Goal: Task Accomplishment & Management: Manage account settings

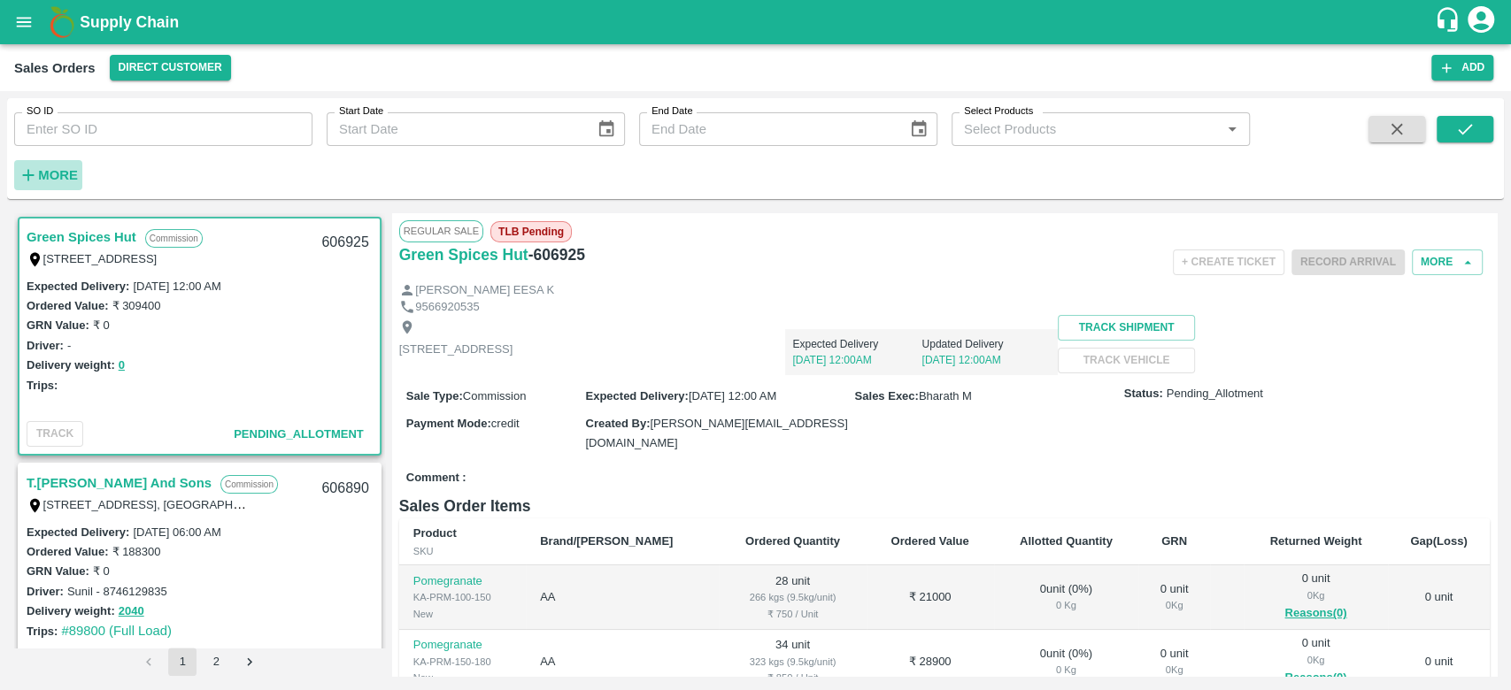
click at [63, 175] on strong "More" at bounding box center [58, 175] width 40 height 14
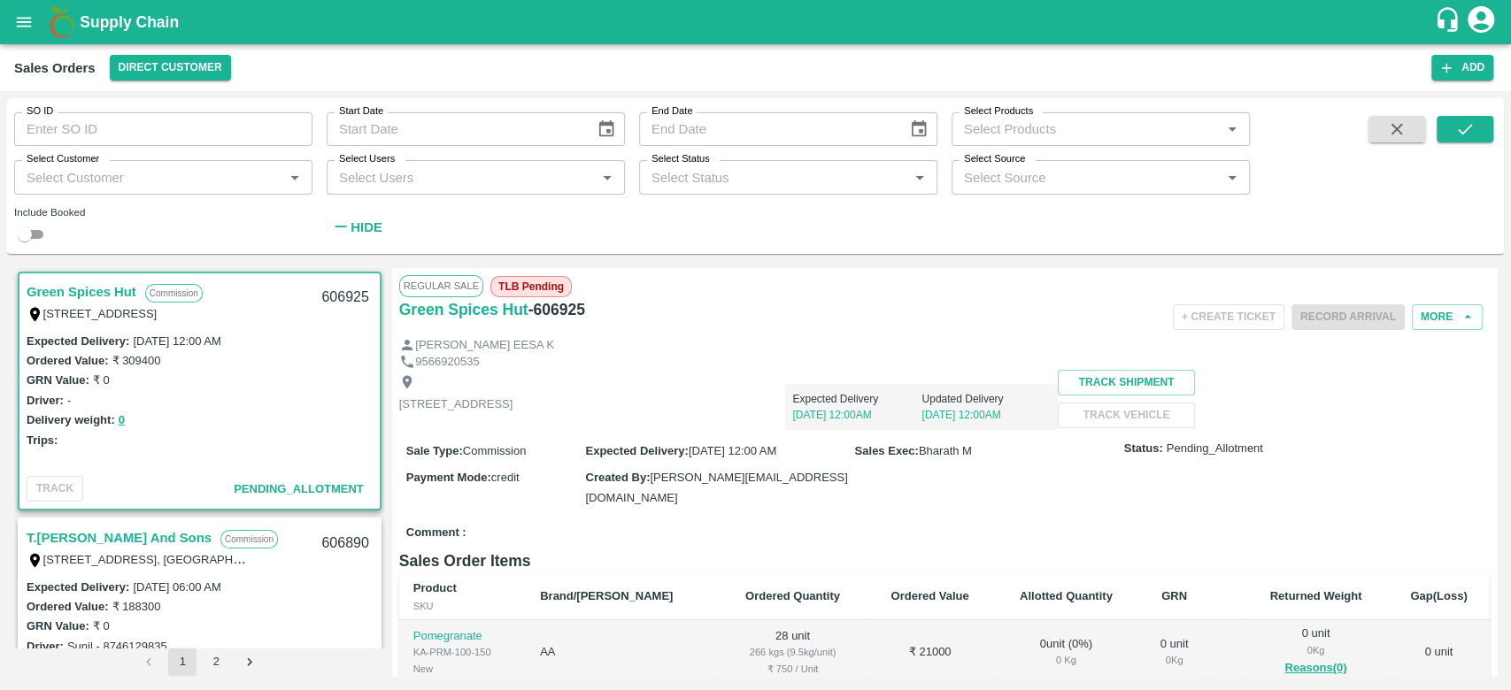
click at [63, 175] on input "Select Customer" at bounding box center [148, 177] width 258 height 23
type input "iniya"
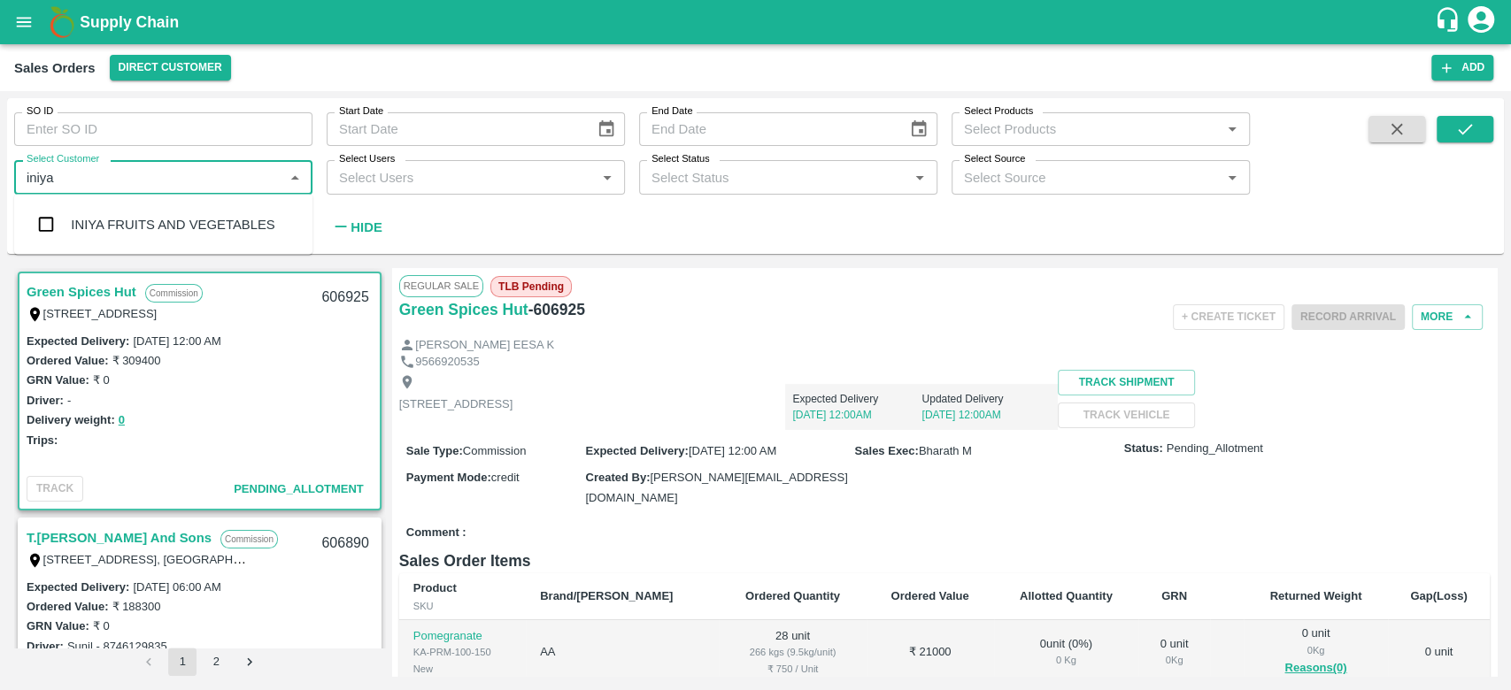
click at [49, 226] on input "checkbox" at bounding box center [45, 224] width 35 height 35
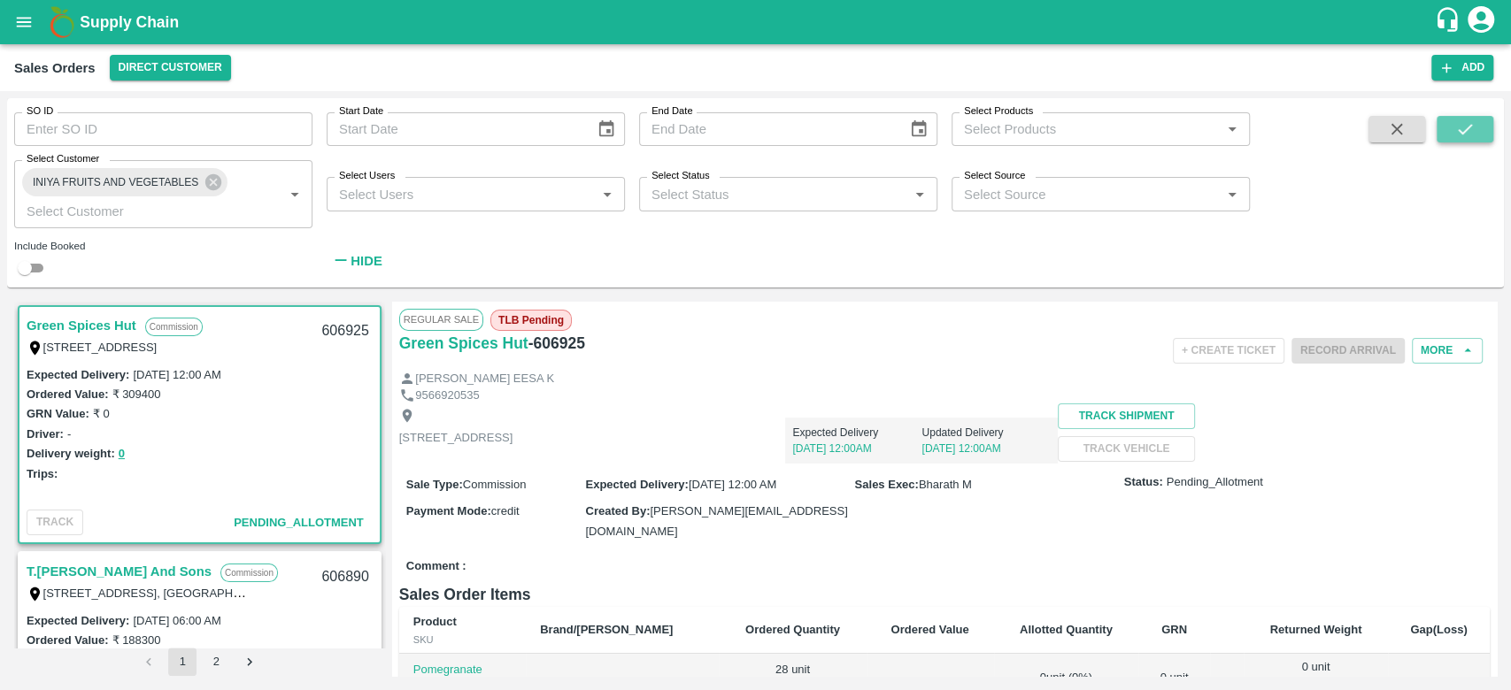
click at [1462, 120] on icon "submit" at bounding box center [1464, 128] width 19 height 19
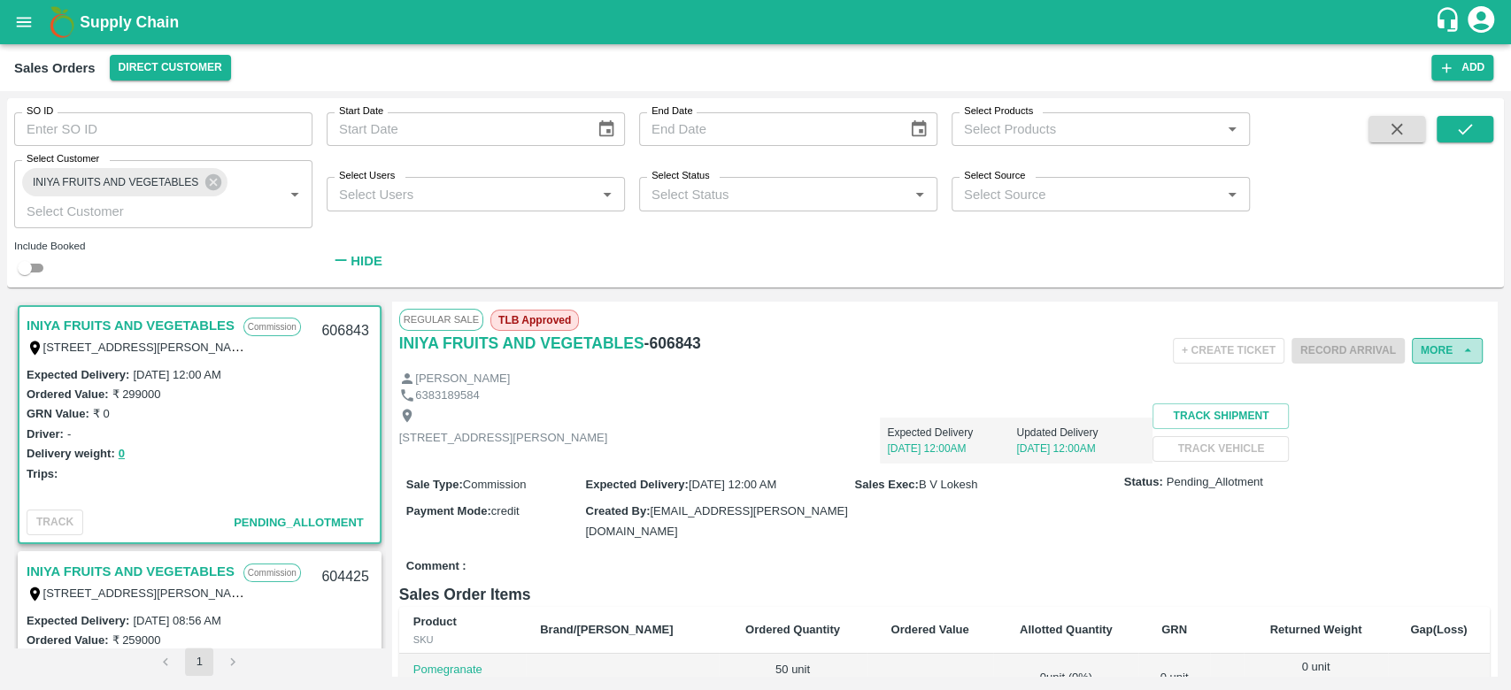
click at [1422, 354] on button "More" at bounding box center [1447, 351] width 71 height 26
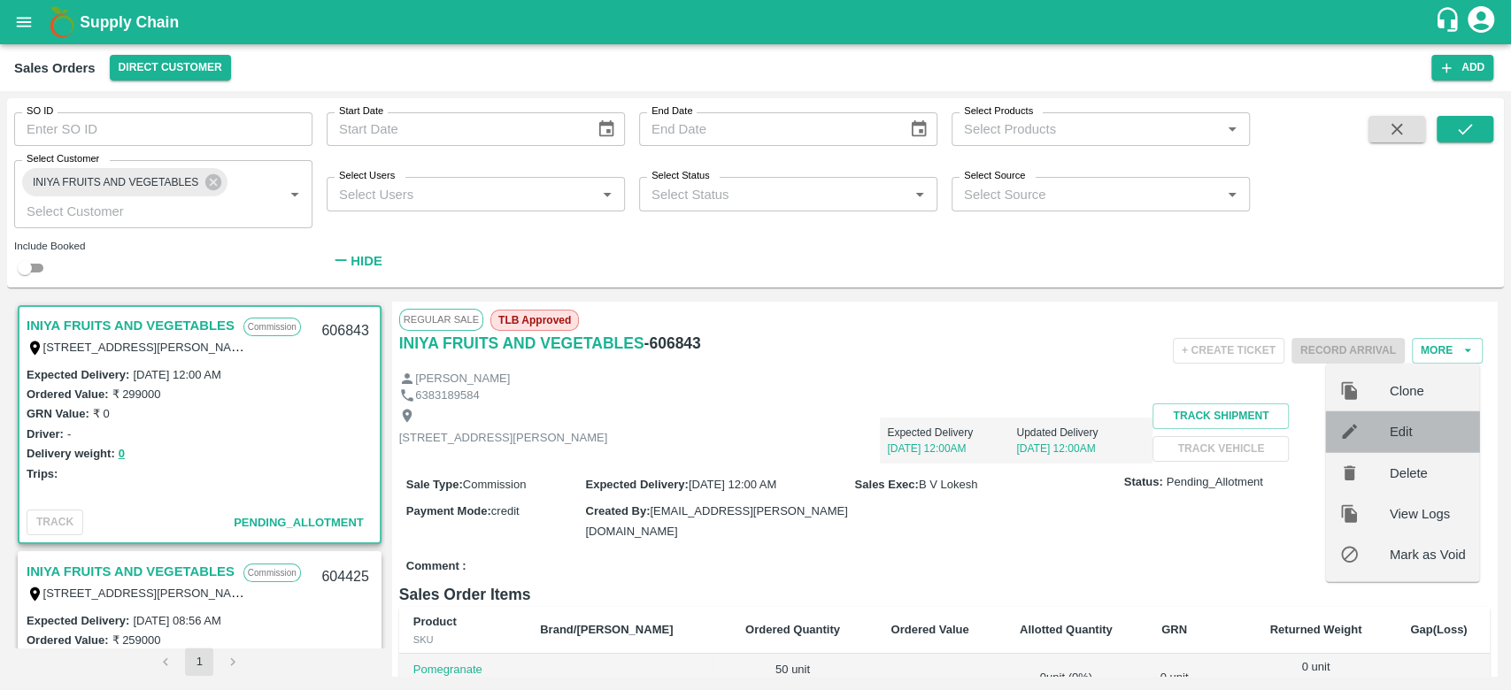
click at [1406, 443] on div "Edit" at bounding box center [1403, 432] width 154 height 41
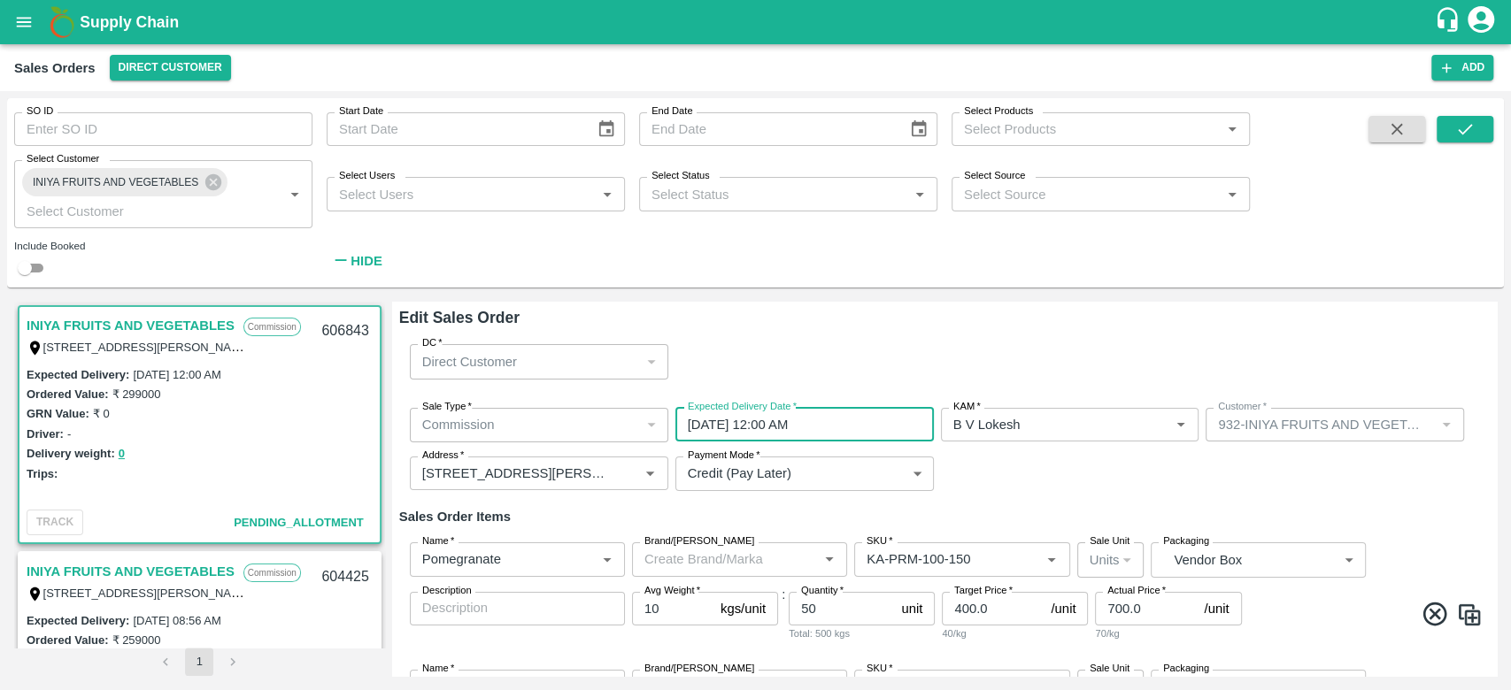
click at [779, 431] on input "[DATE] 12:00 AM" at bounding box center [798, 425] width 246 height 34
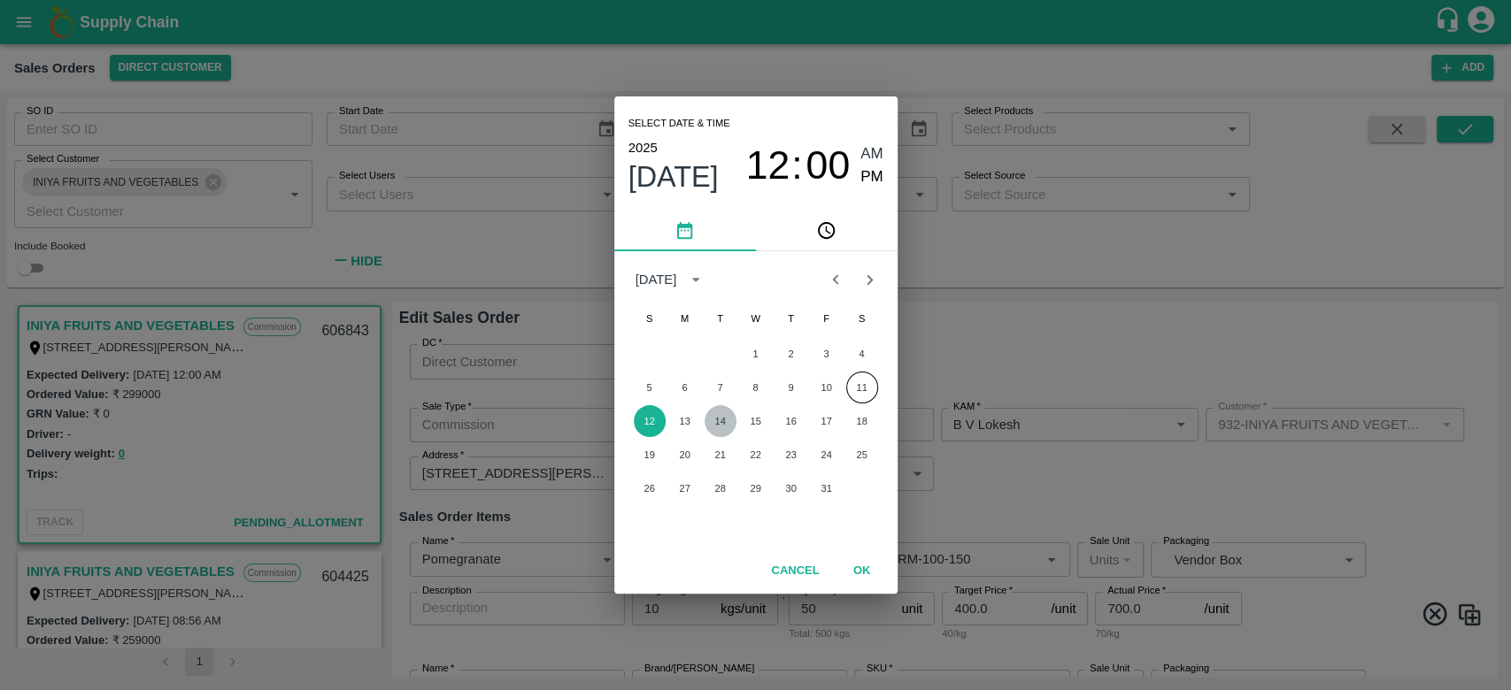
click at [720, 420] on button "14" at bounding box center [721, 421] width 32 height 32
type input "[DATE] 12:00 AM"
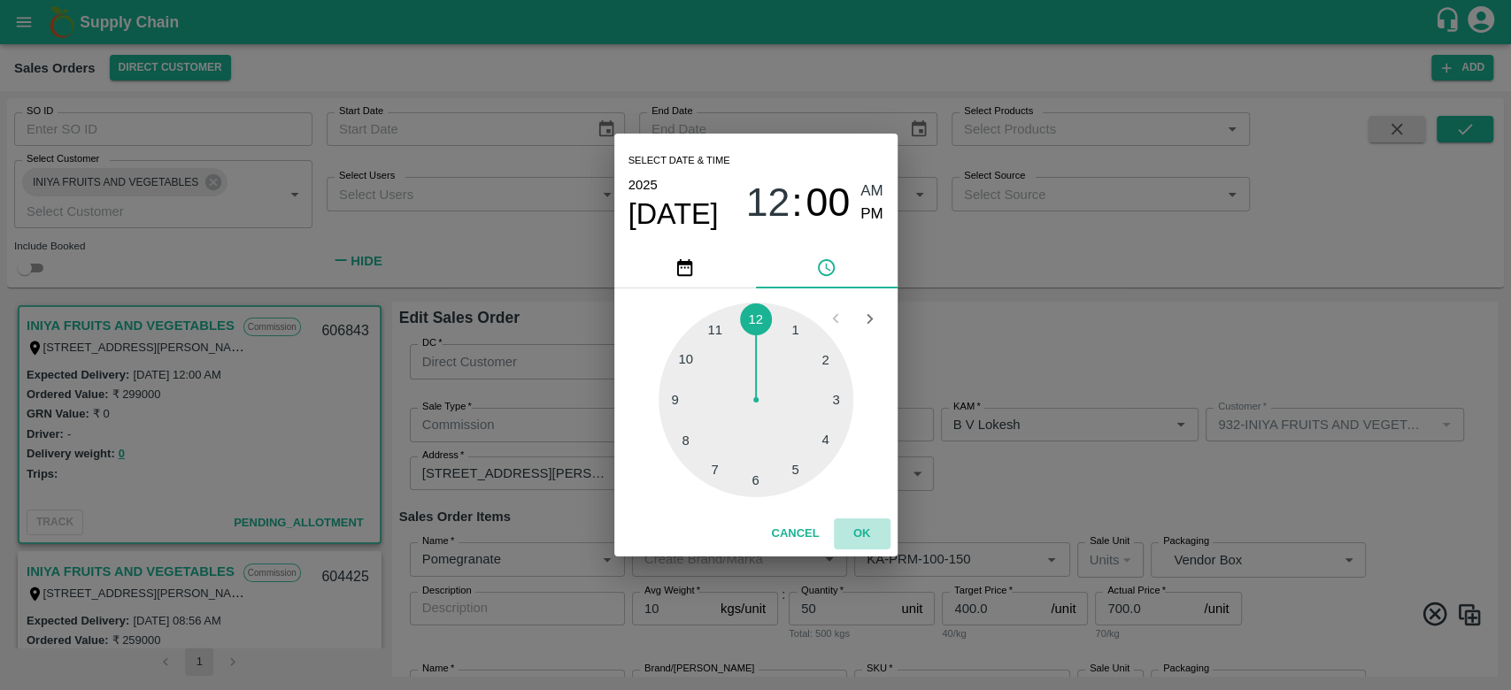
click at [874, 527] on button "OK" at bounding box center [862, 534] width 57 height 31
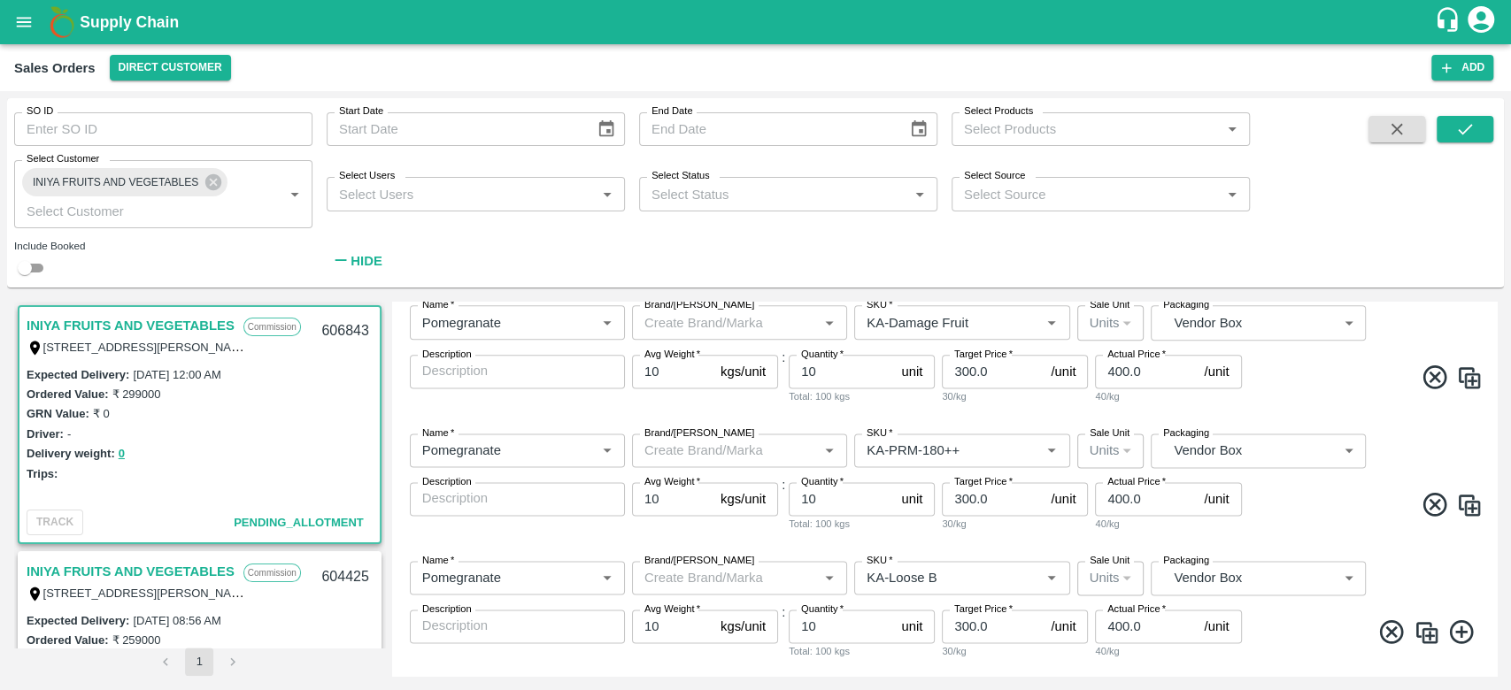
scroll to position [1681, 0]
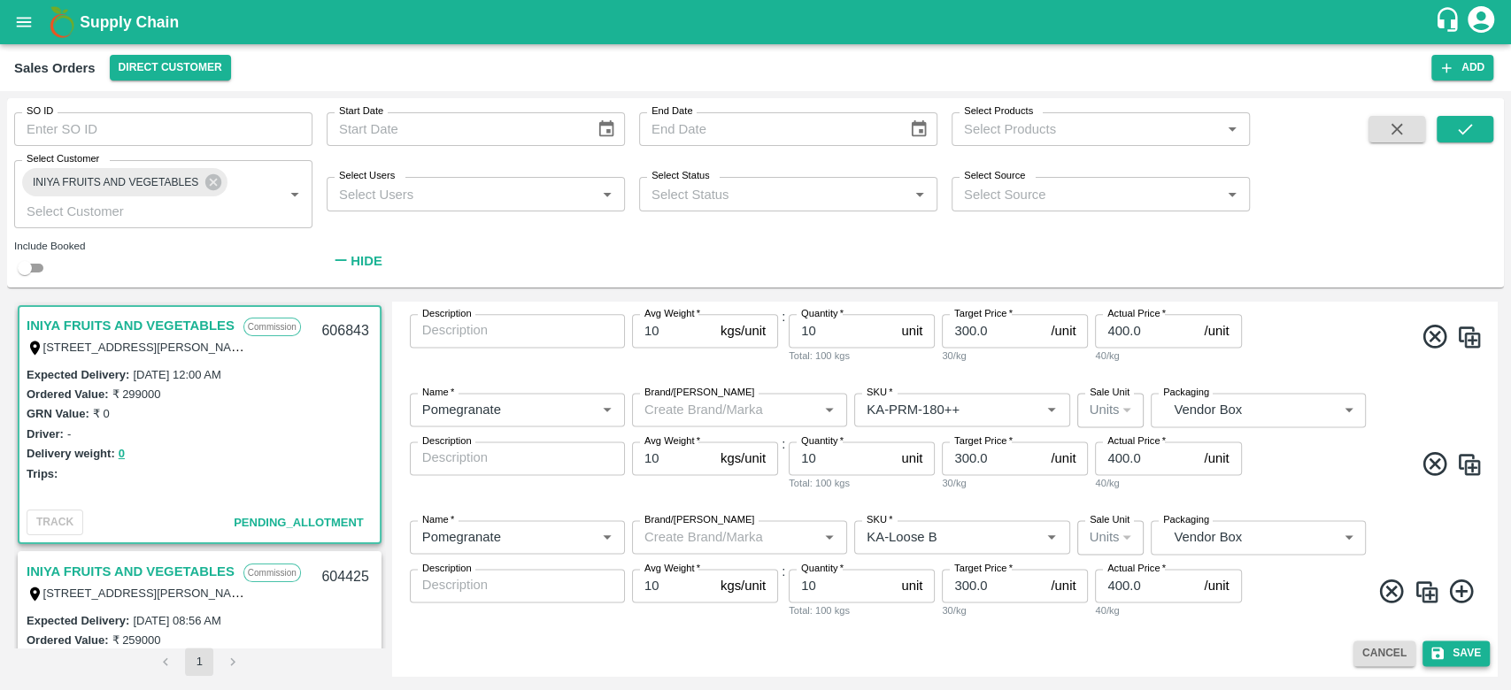
click at [1444, 643] on button "Save" at bounding box center [1455, 654] width 67 height 26
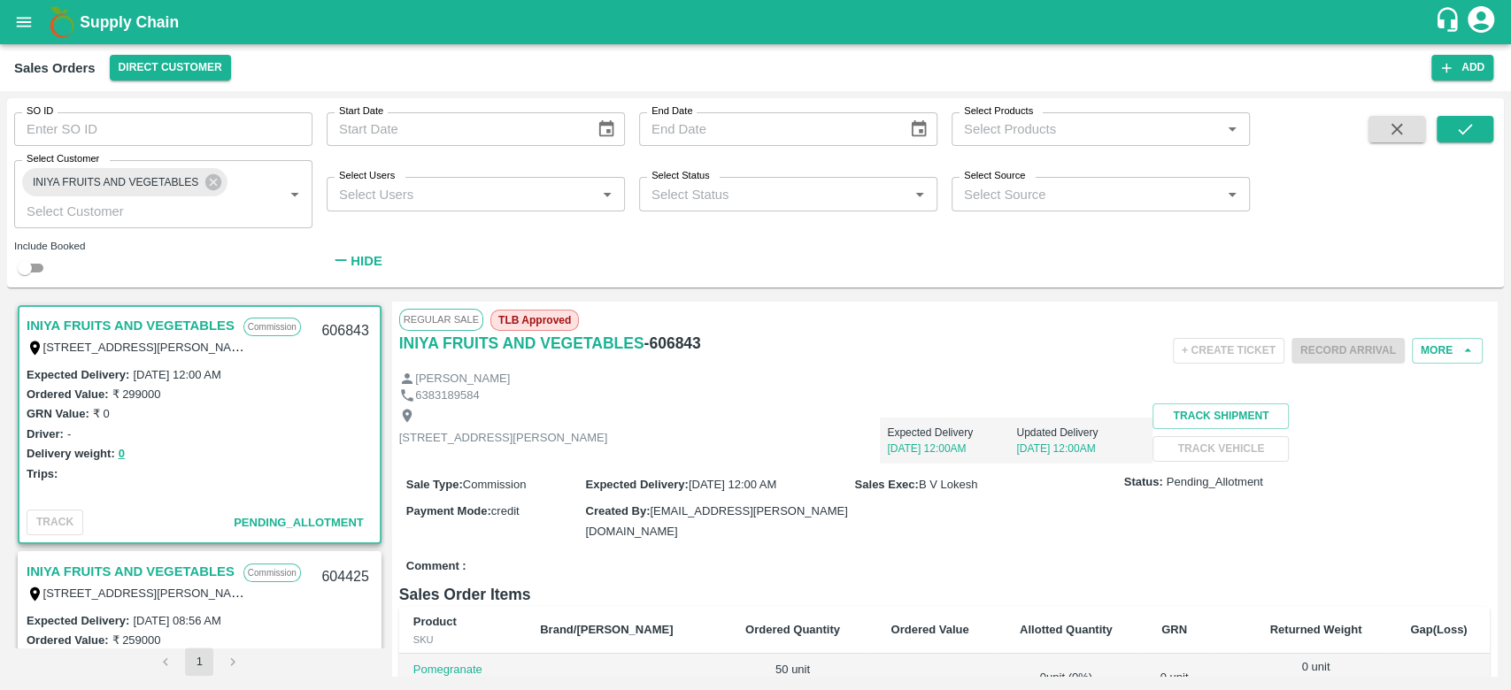
scroll to position [277, 0]
